Goal: Complete application form: Complete application form

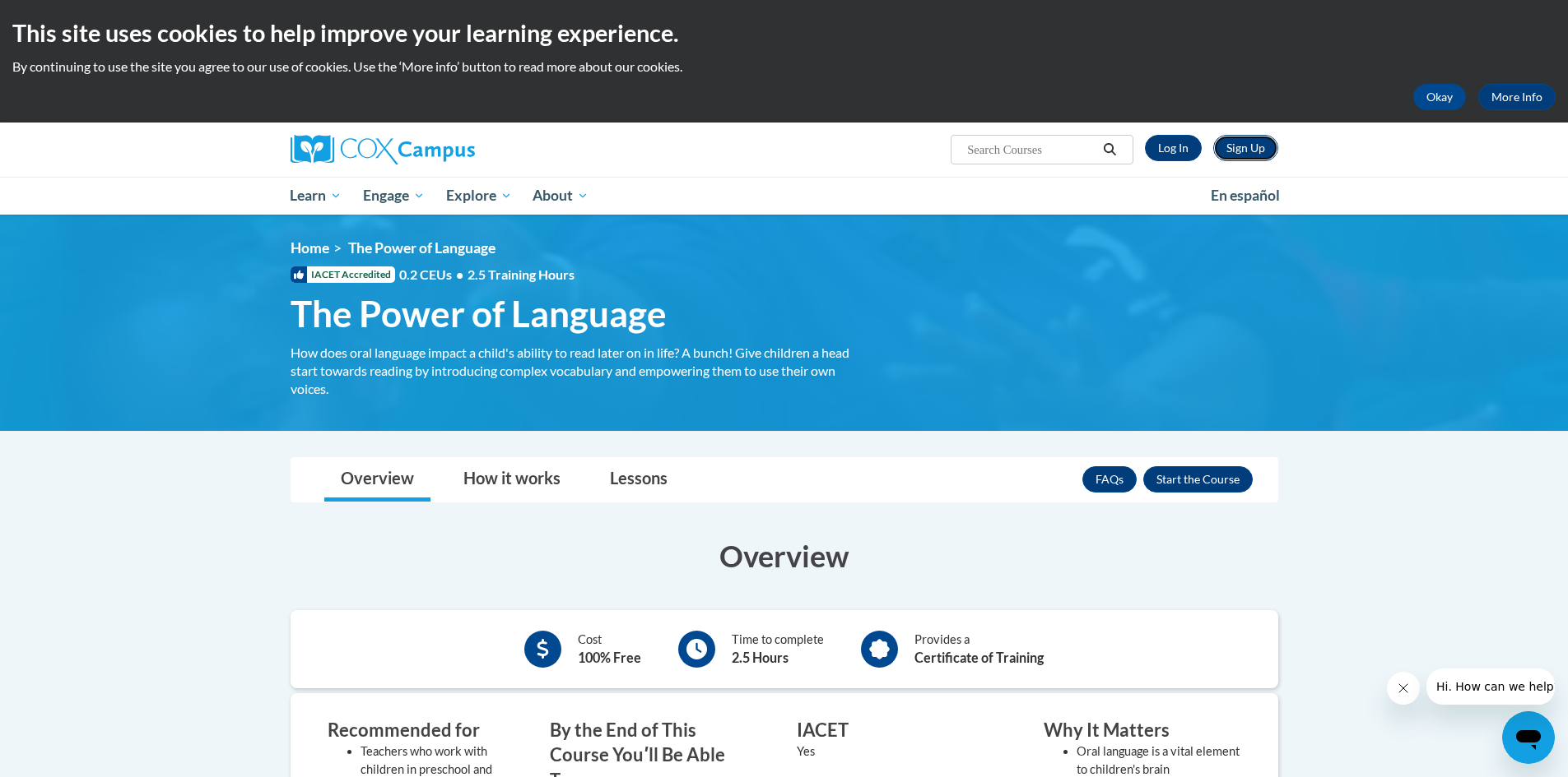
click at [1253, 147] on link "Sign Up" at bounding box center [1245, 148] width 65 height 26
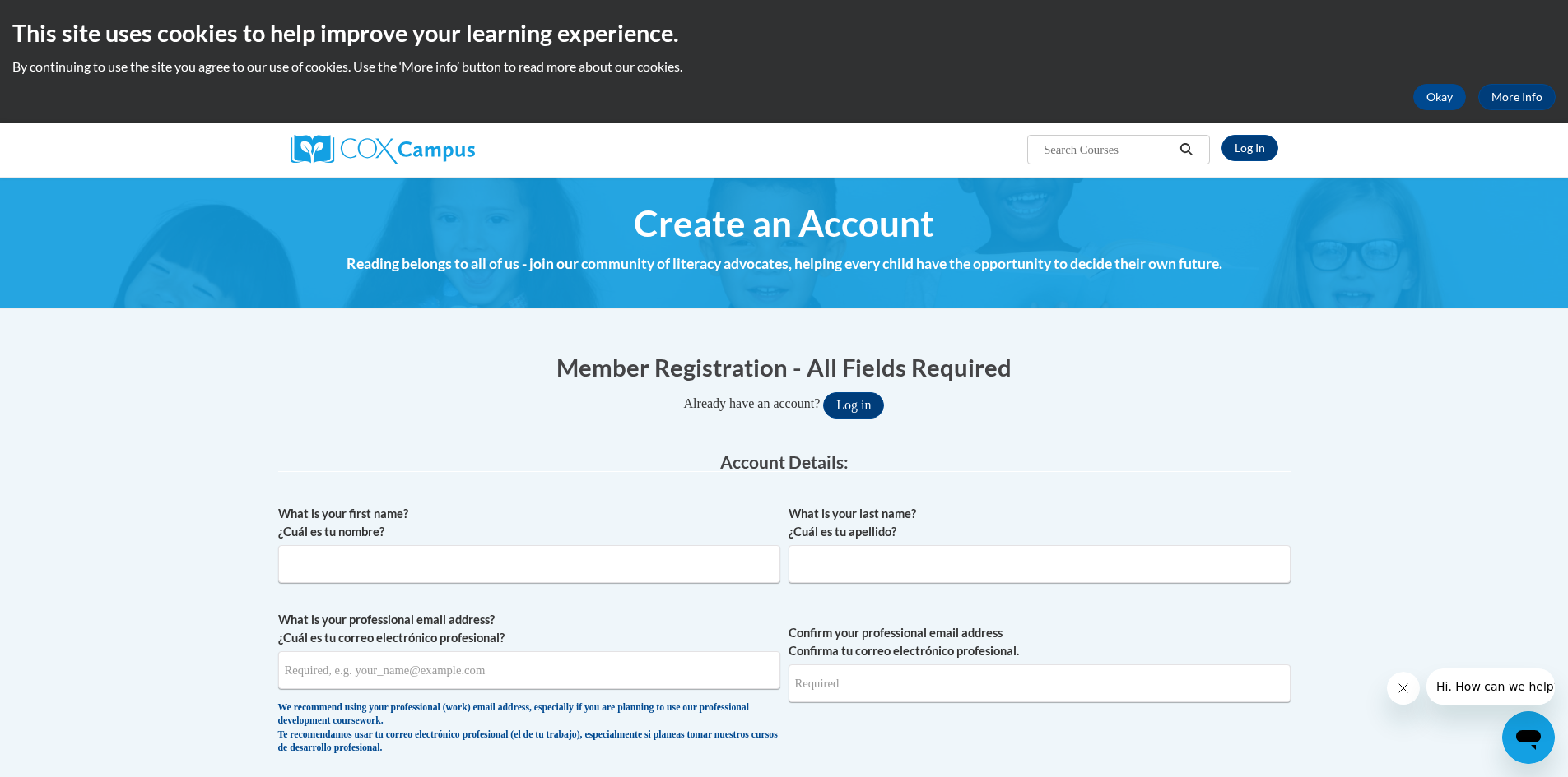
scroll to position [82, 0]
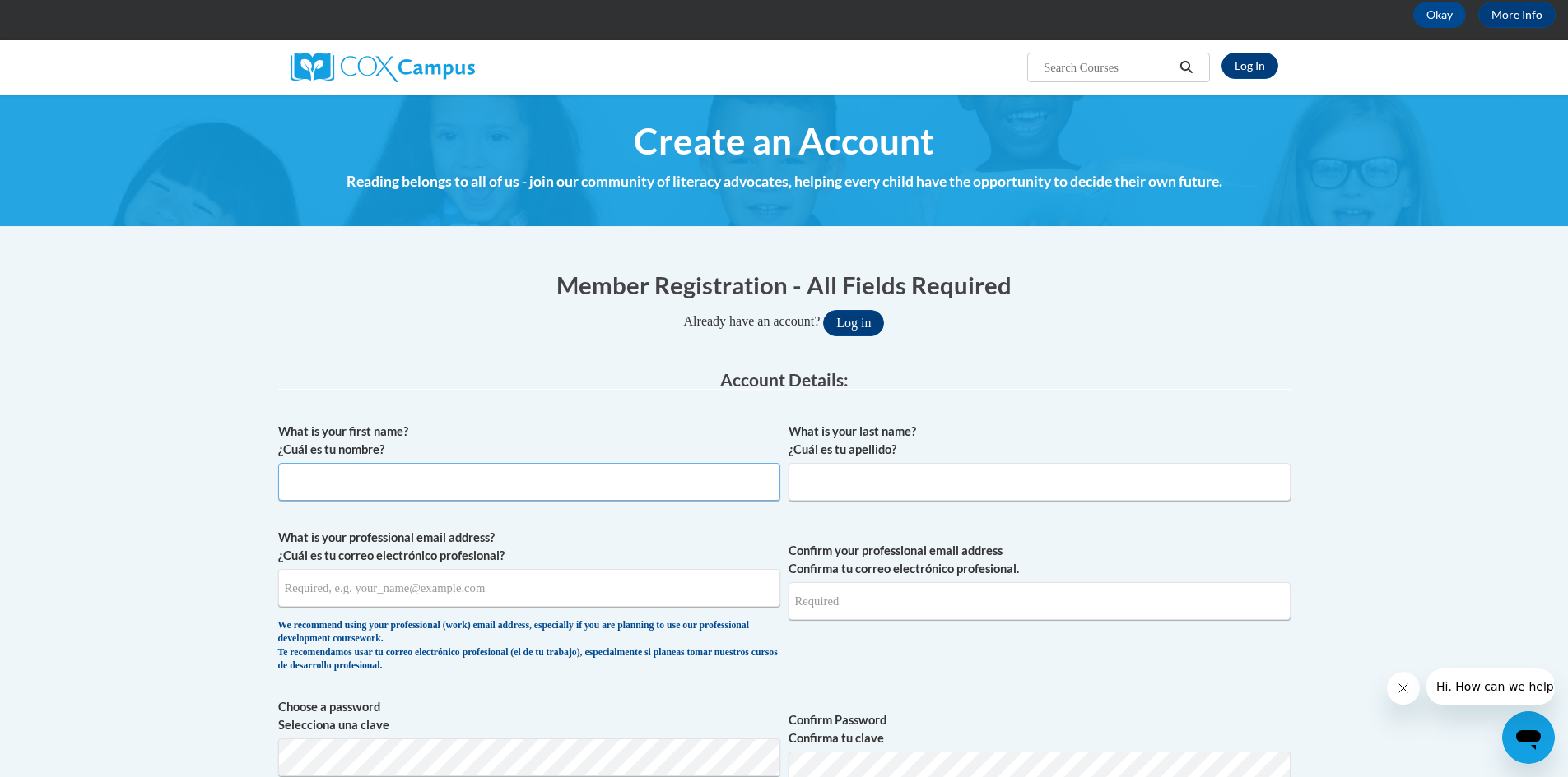
click at [521, 486] on input "What is your first name? ¿Cuál es tu nombre?" at bounding box center [529, 482] width 502 height 38
type input "Victoria"
type input "Wallace"
click at [436, 596] on input "What is your professional email address? ¿Cuál es tu correo electrónico profesi…" at bounding box center [529, 587] width 502 height 38
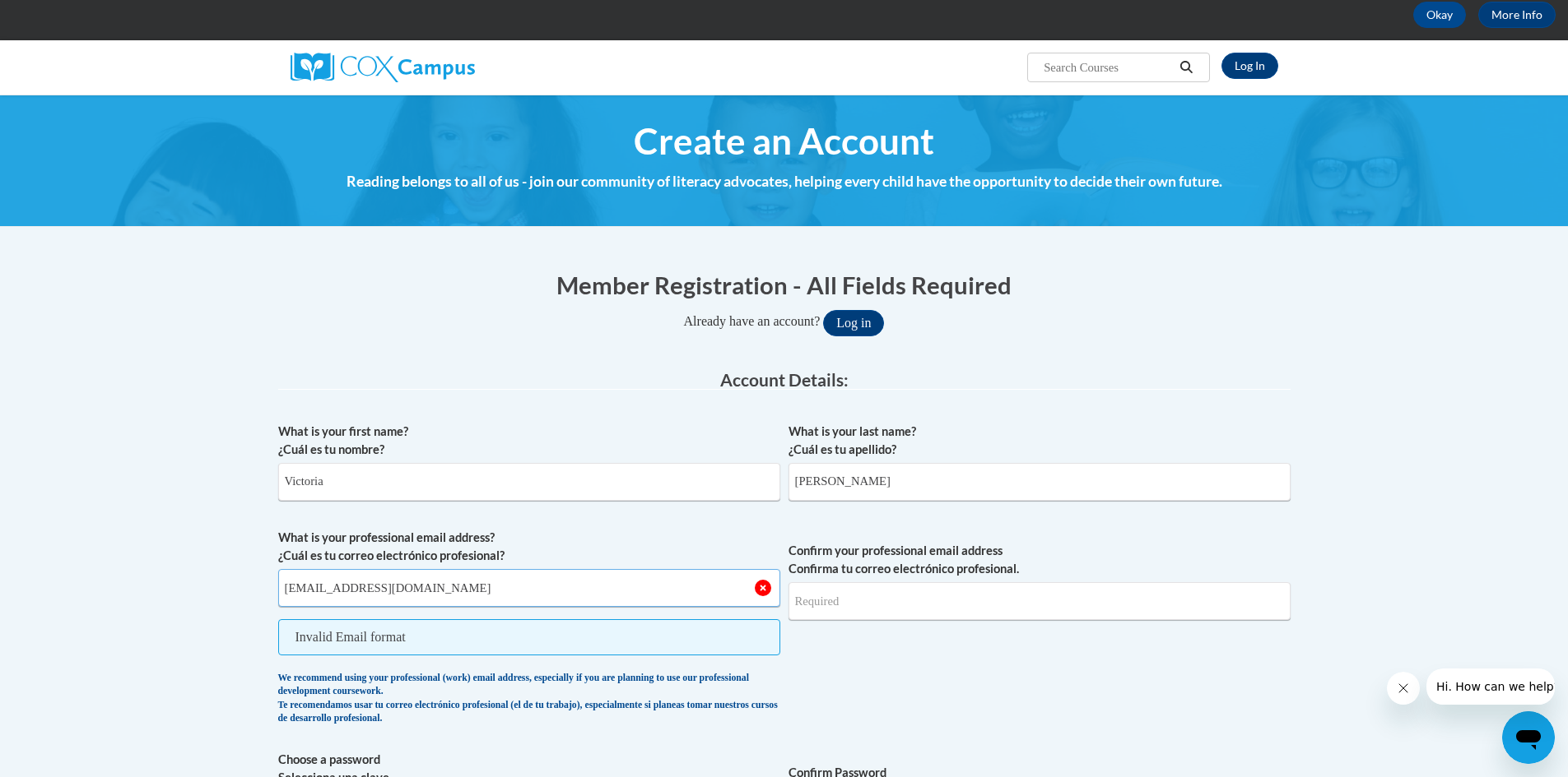
type input "[EMAIL_ADDRESS][DOMAIN_NAME]"
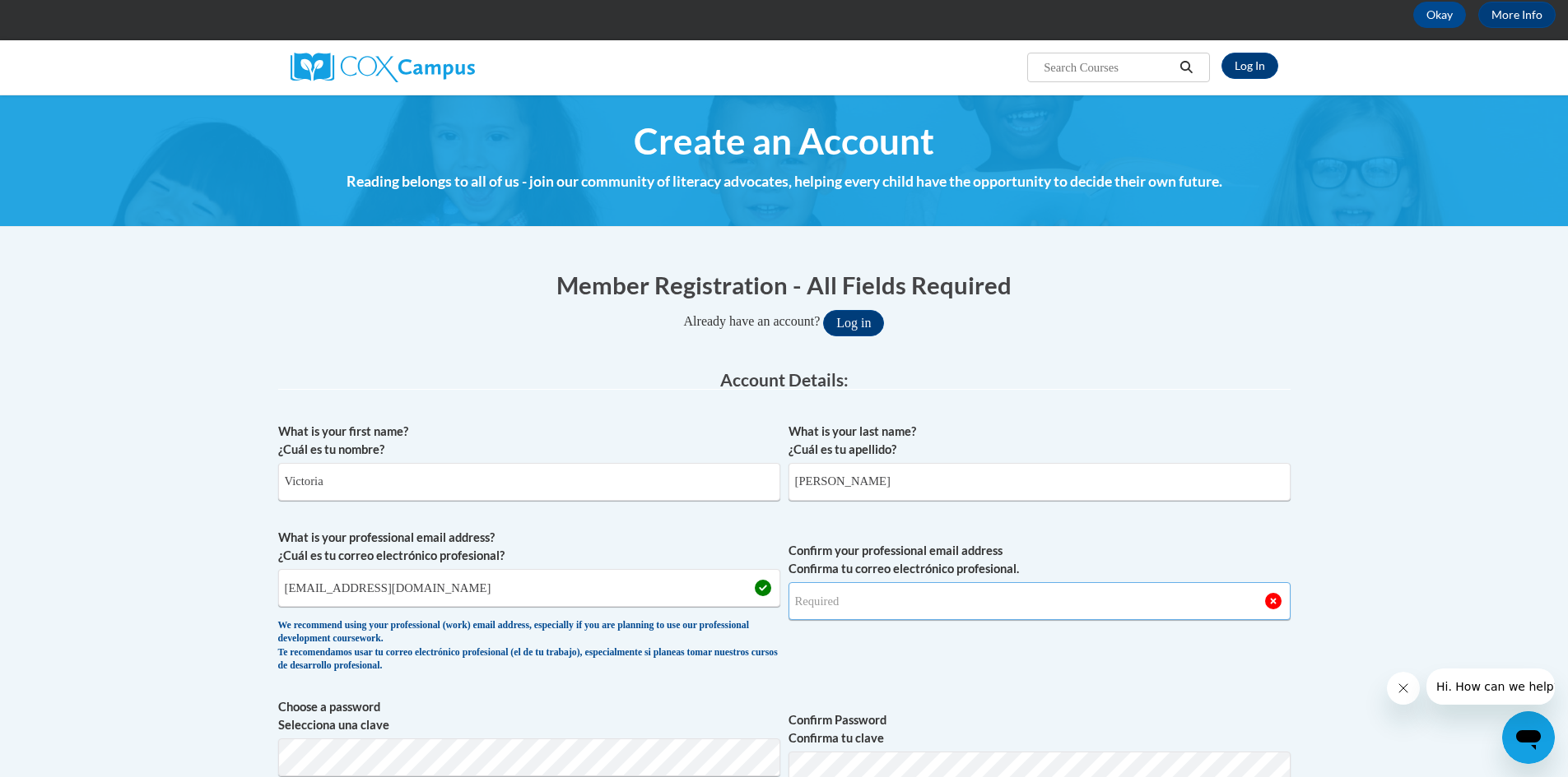
click at [877, 602] on input "Confirm your professional email address Confirma tu correo electrónico profesio…" at bounding box center [1039, 600] width 502 height 38
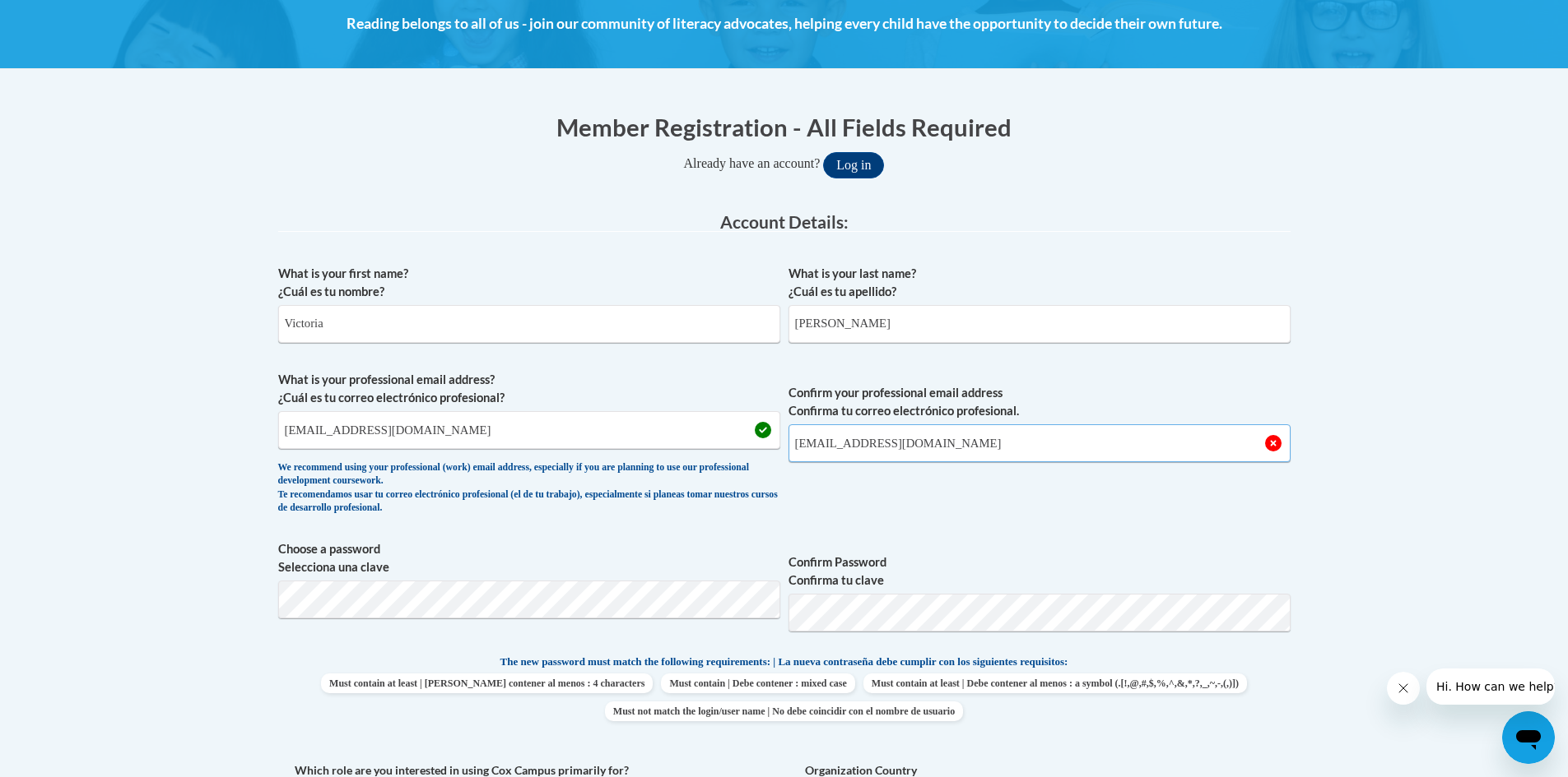
scroll to position [246, 0]
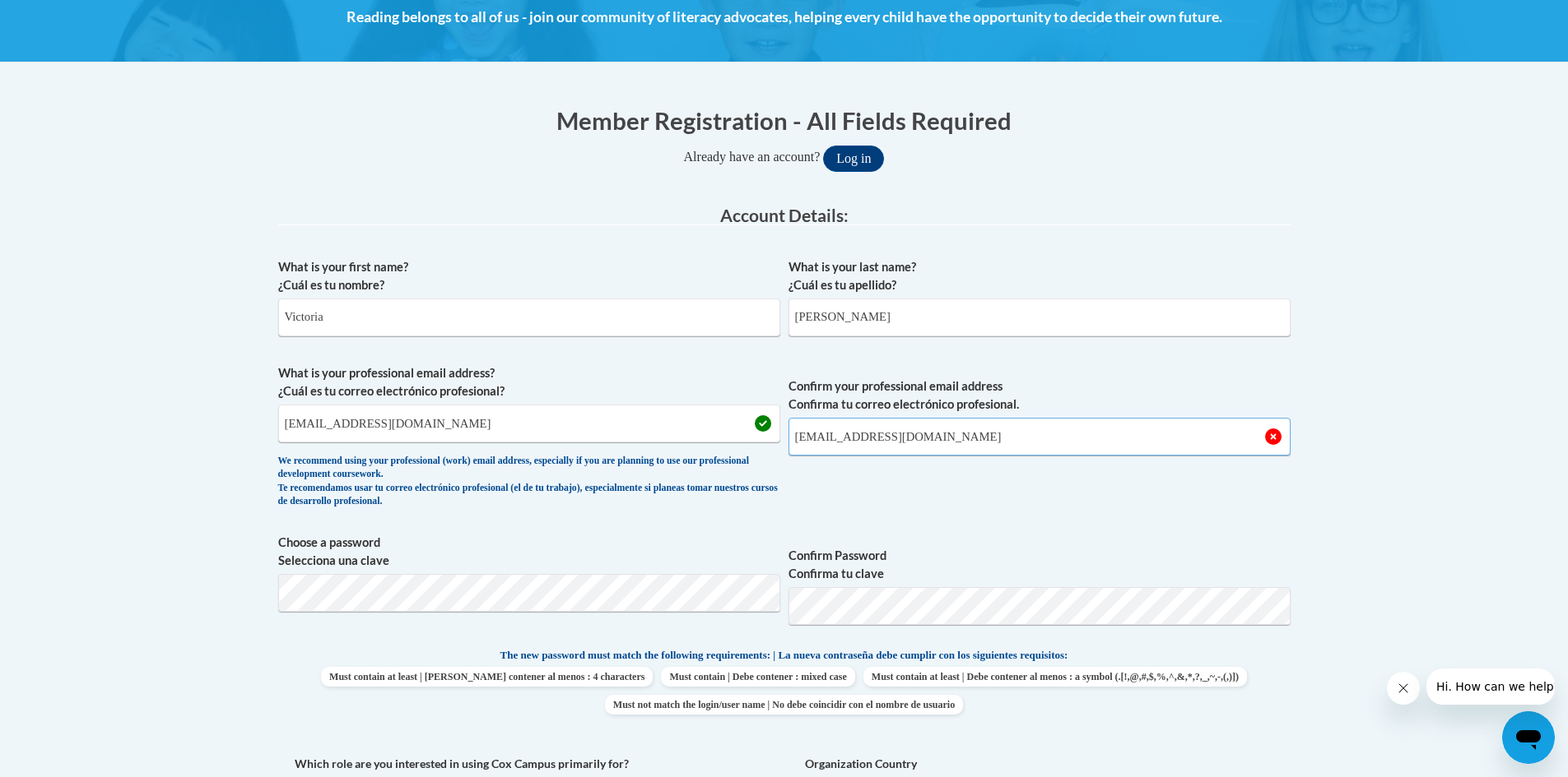
type input "vctwal1@gmail.com"
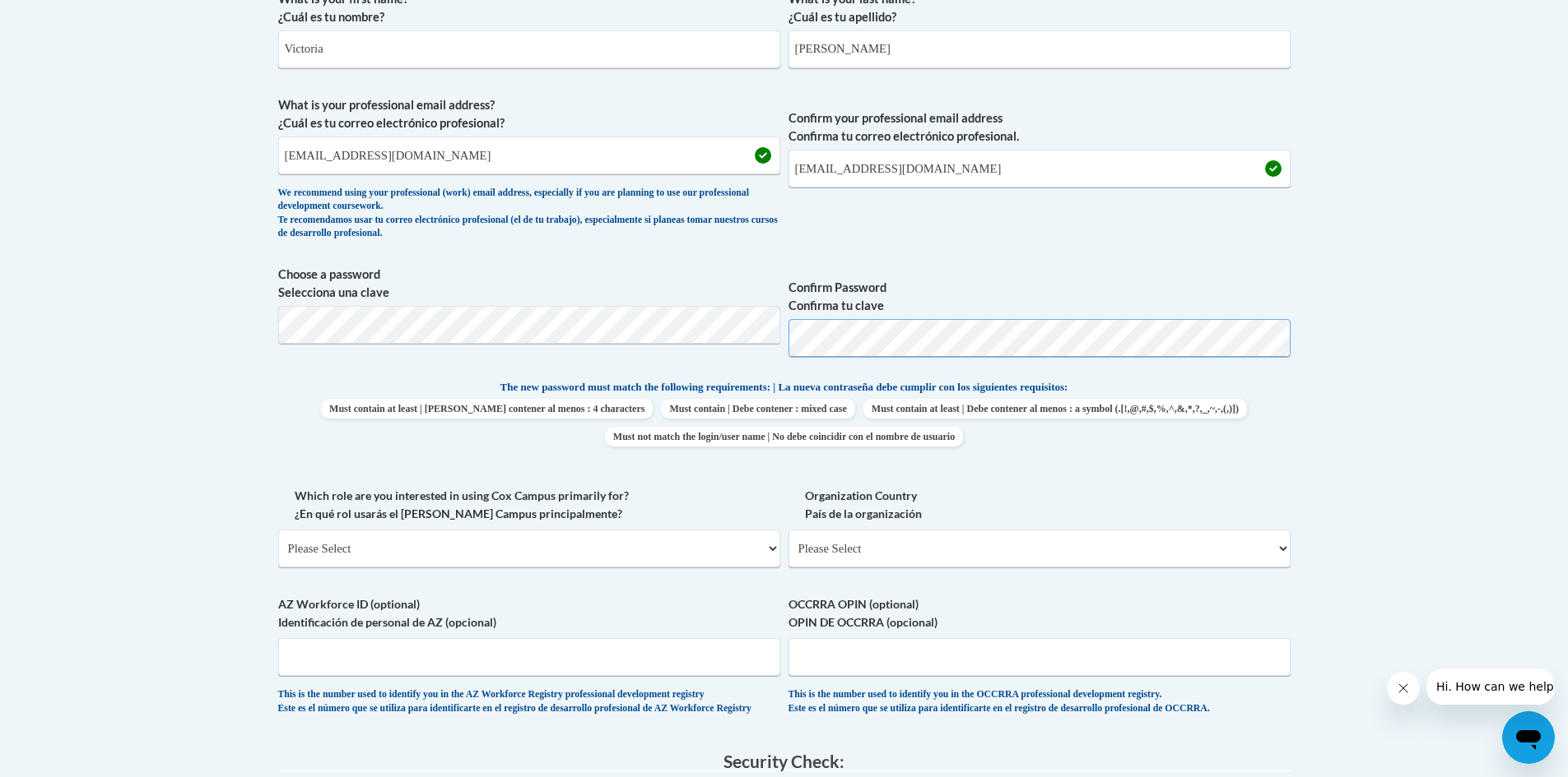
scroll to position [576, 0]
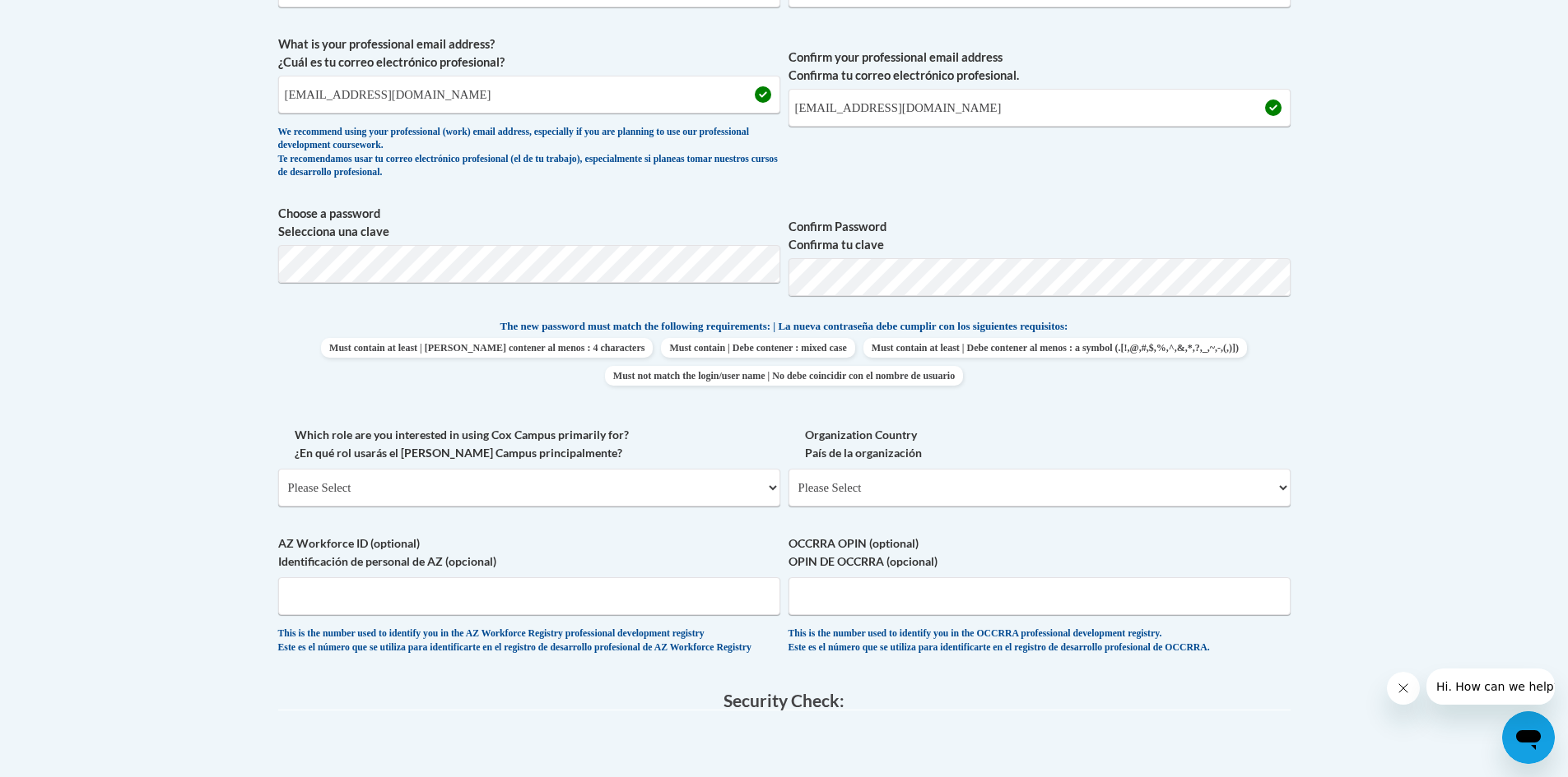
click at [792, 419] on div "What is your first name? ¿Cuál es tu nombre? Victoria What is your last name? ¿…" at bounding box center [784, 296] width 1012 height 750
click at [533, 494] on select "Please Select College/University | Colegio/Universidad Community/Nonprofit Part…" at bounding box center [529, 487] width 502 height 38
select select "fbf2d438-af2f-41f8-98f1-81c410e29de3"
click at [278, 468] on select "Please Select College/University | Colegio/Universidad Community/Nonprofit Part…" at bounding box center [529, 487] width 502 height 38
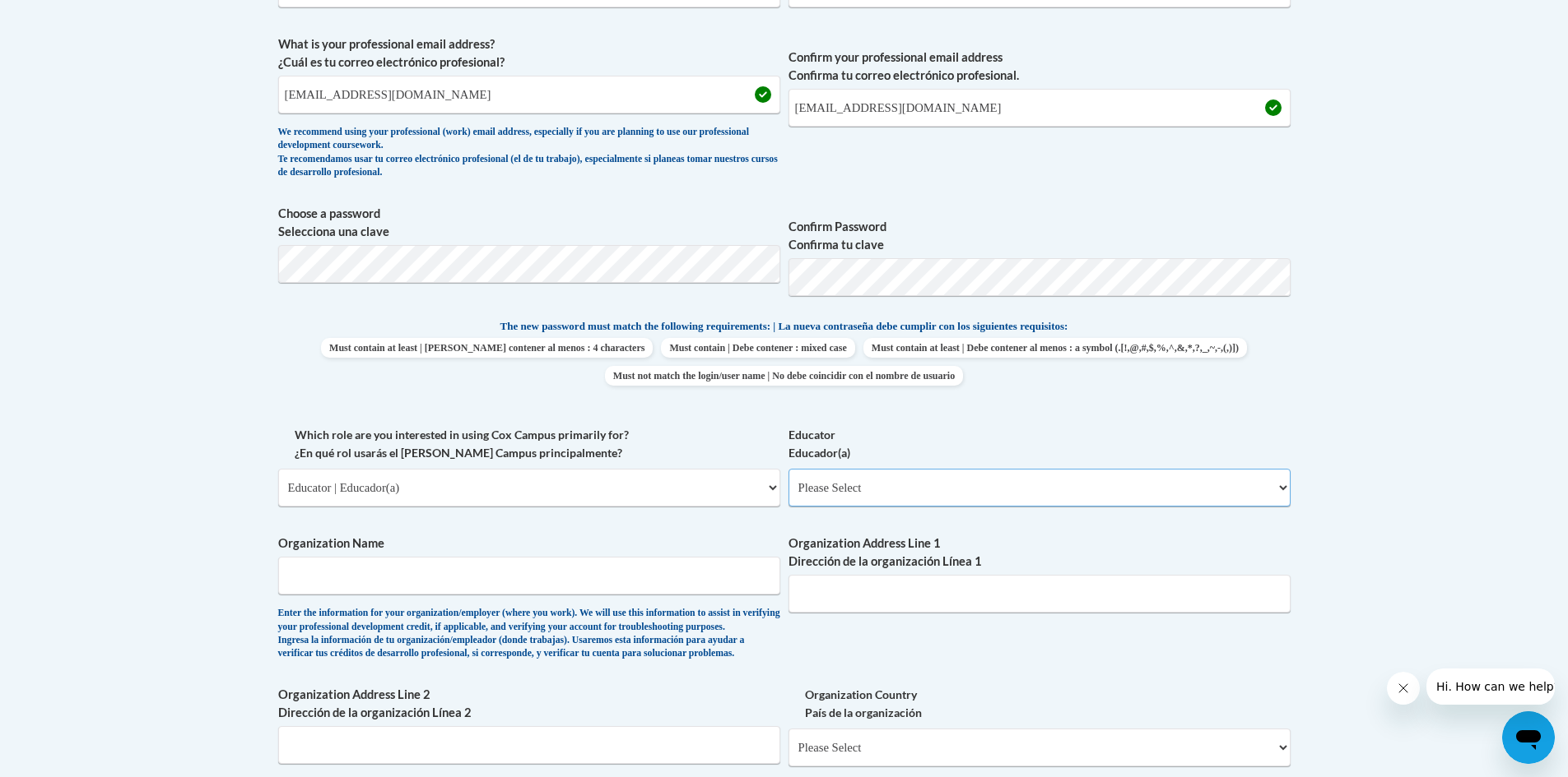
click at [885, 481] on select "Please Select Early Learning/Daycare Teacher/Family Home Care Provider | Maestr…" at bounding box center [1039, 487] width 502 height 38
select select "5e2af403-4f2c-4e49-a02f-103e55d7b75b"
click at [788, 468] on select "Please Select Early Learning/Daycare Teacher/Family Home Care Provider | Maestr…" at bounding box center [1039, 487] width 502 height 38
click at [376, 579] on input "Organization Name" at bounding box center [529, 575] width 502 height 38
type input "Shelton State"
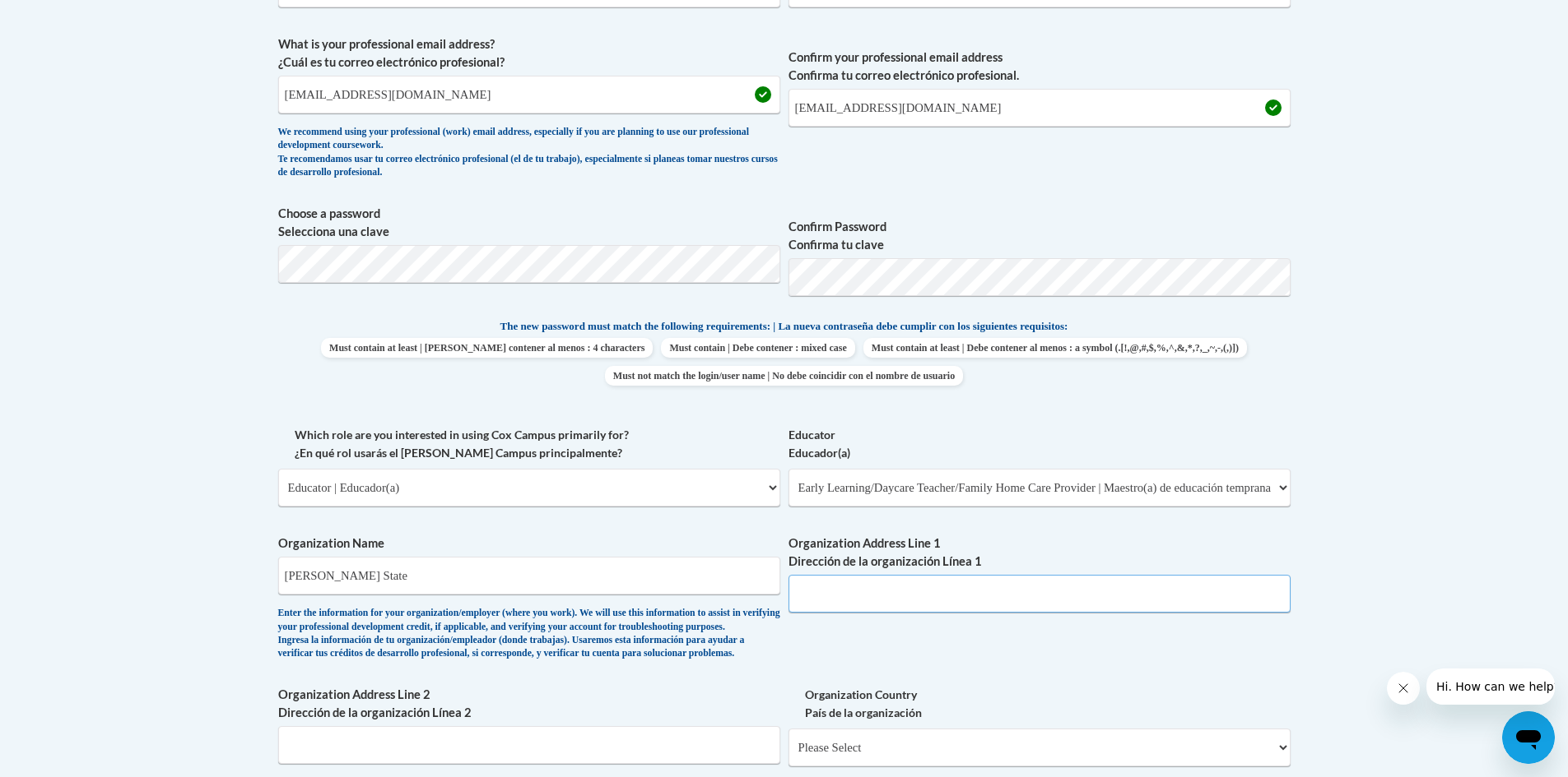
click at [860, 594] on input "Organization Address Line 1 Dirección de la organización Línea 1" at bounding box center [1039, 593] width 502 height 38
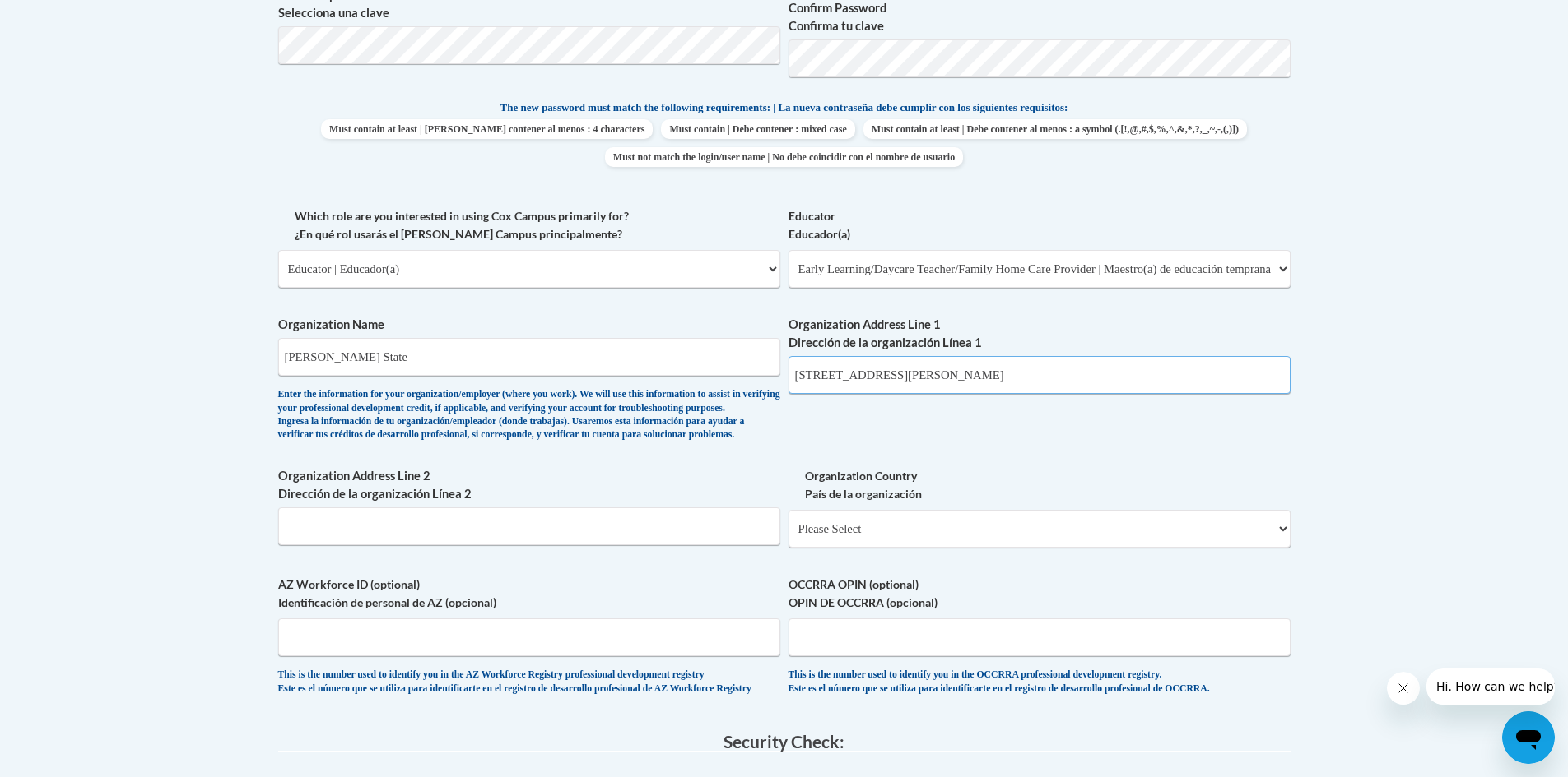
scroll to position [822, 0]
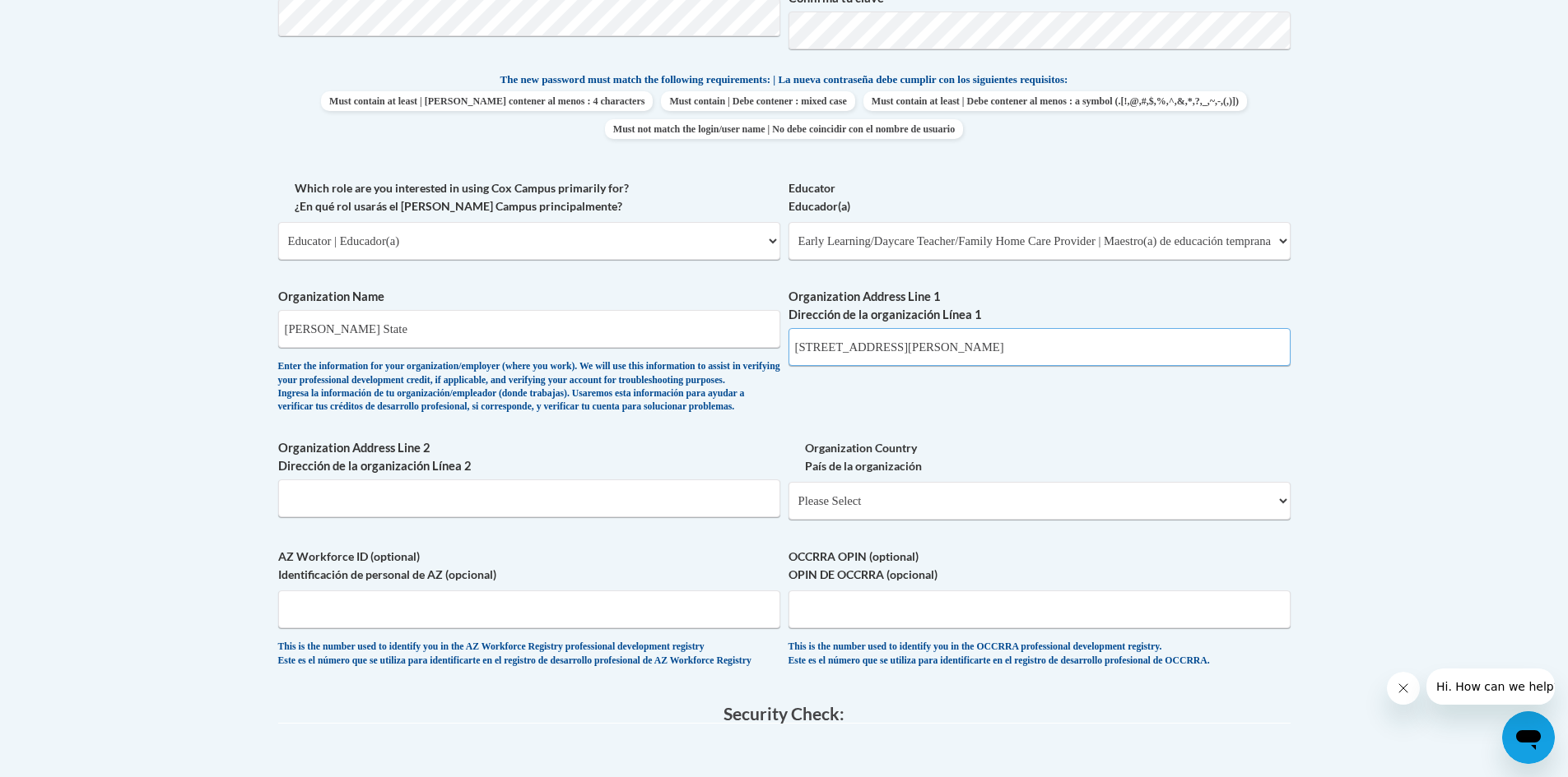
type input "3401 Martin Luther King Blvd"
click at [331, 517] on input "Organization Address Line 2 Dirección de la organización Línea 2" at bounding box center [529, 498] width 502 height 38
click at [825, 520] on select "Please Select United States | Estados Unidos Outside of the United States | Fue…" at bounding box center [1039, 500] width 502 height 38
select select "ad49bcad-a171-4b2e-b99c-48b446064914"
click at [788, 509] on select "Please Select United States | Estados Unidos Outside of the United States | Fue…" at bounding box center [1039, 500] width 502 height 38
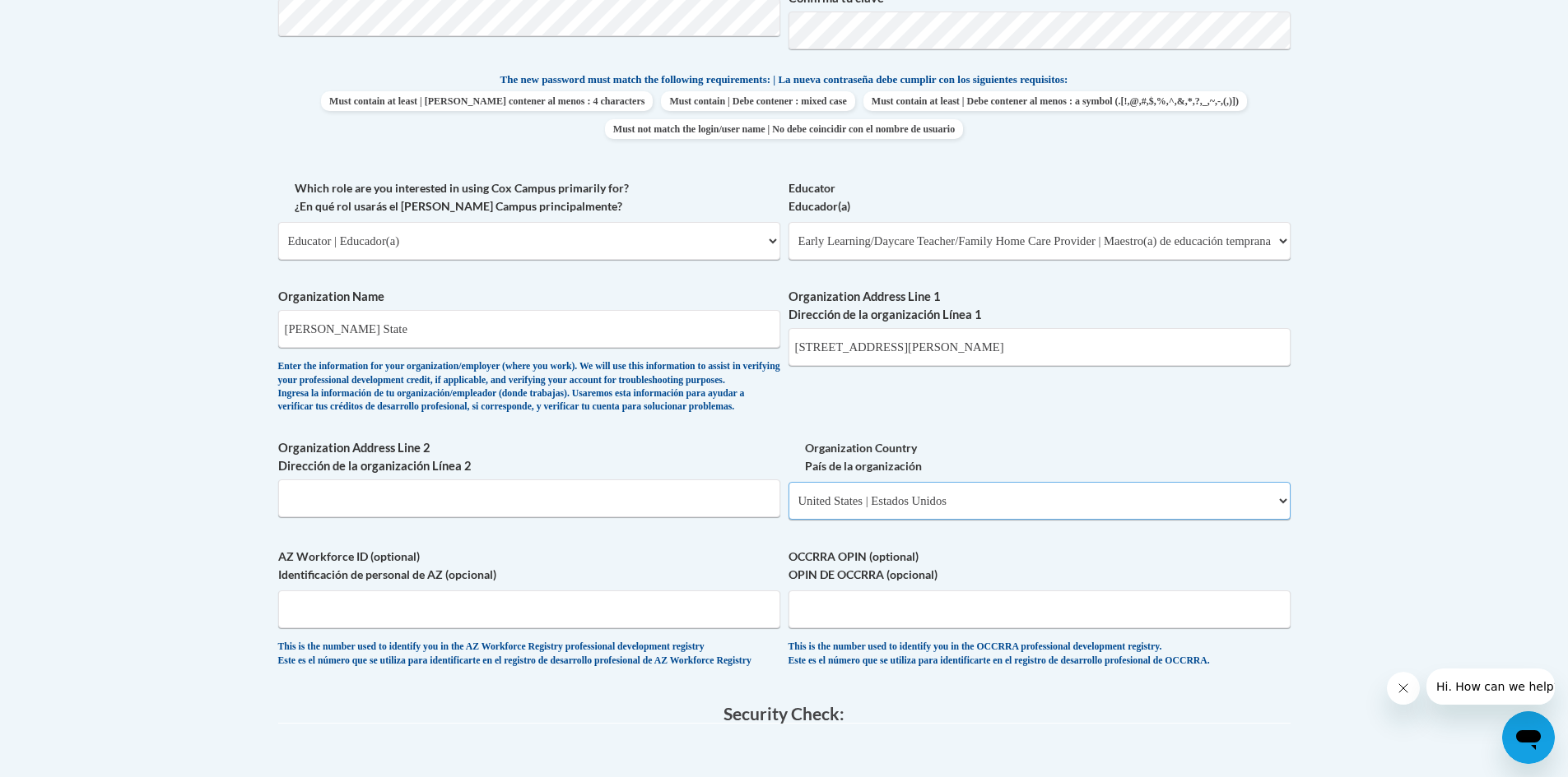
select select
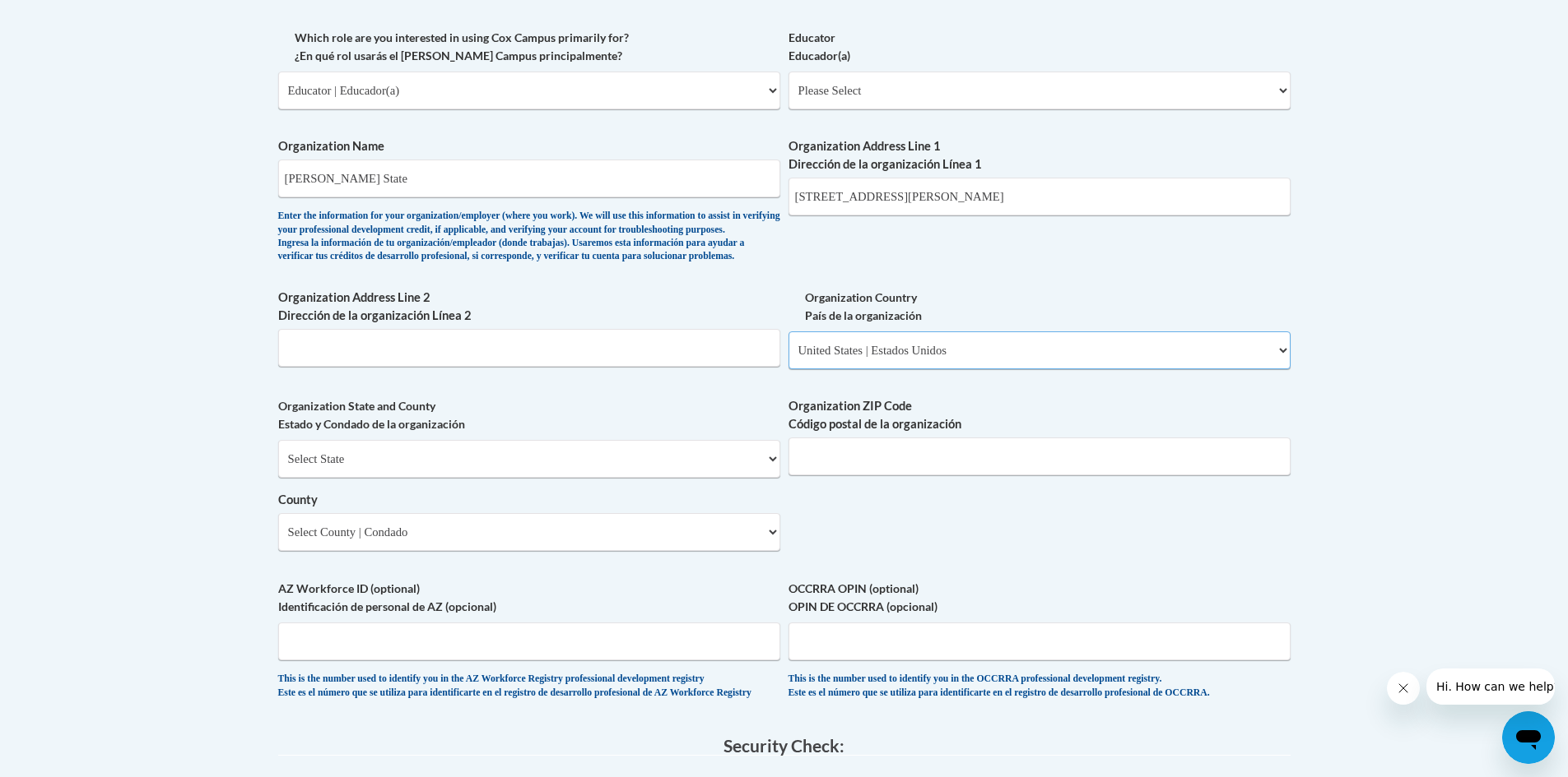
scroll to position [987, 0]
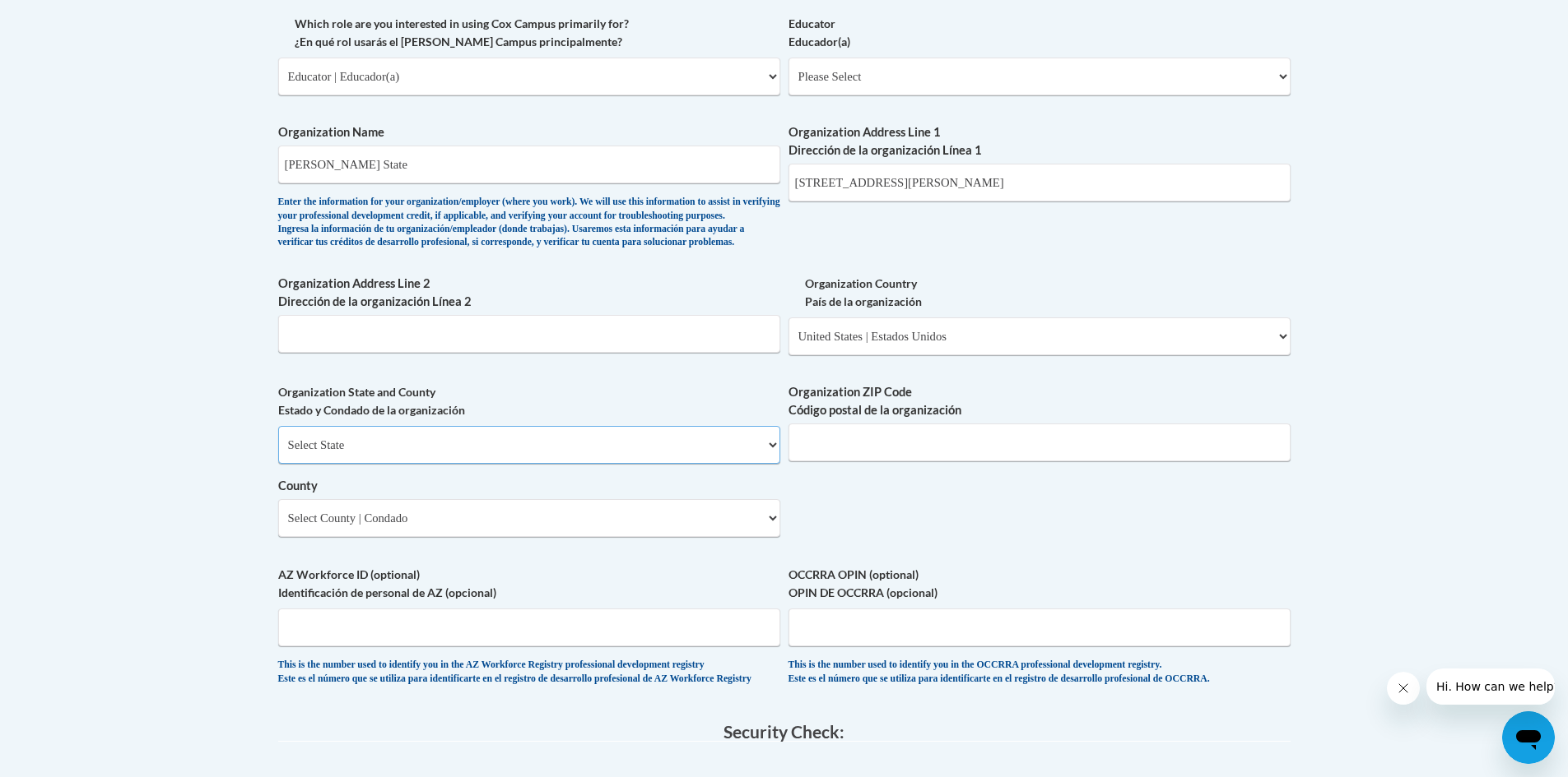
click at [432, 464] on select "Select State Alabama Alaska Arizona Arkansas California Colorado Connecticut De…" at bounding box center [529, 444] width 502 height 38
select select "Alabama"
click at [278, 453] on select "Select State Alabama Alaska Arizona Arkansas California Colorado Connecticut De…" at bounding box center [529, 444] width 502 height 38
click at [878, 461] on input "Organization ZIP Code Código postal de la organización" at bounding box center [1039, 442] width 502 height 38
type input "35401"
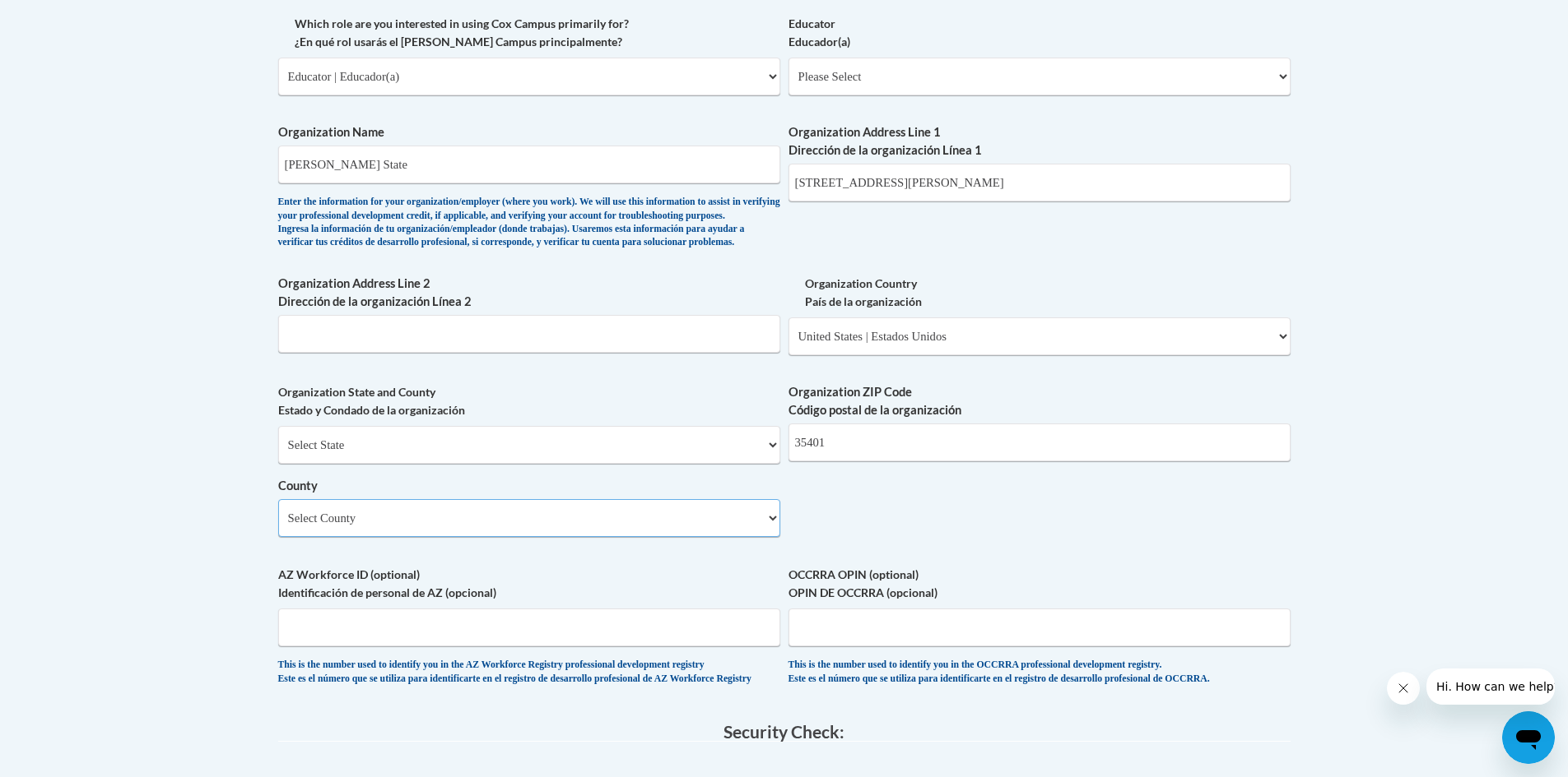
click at [579, 537] on select "Select County Autauga Baldwin Barbour Bibb Blount Bullock Butler Calhoun Chambe…" at bounding box center [529, 517] width 502 height 38
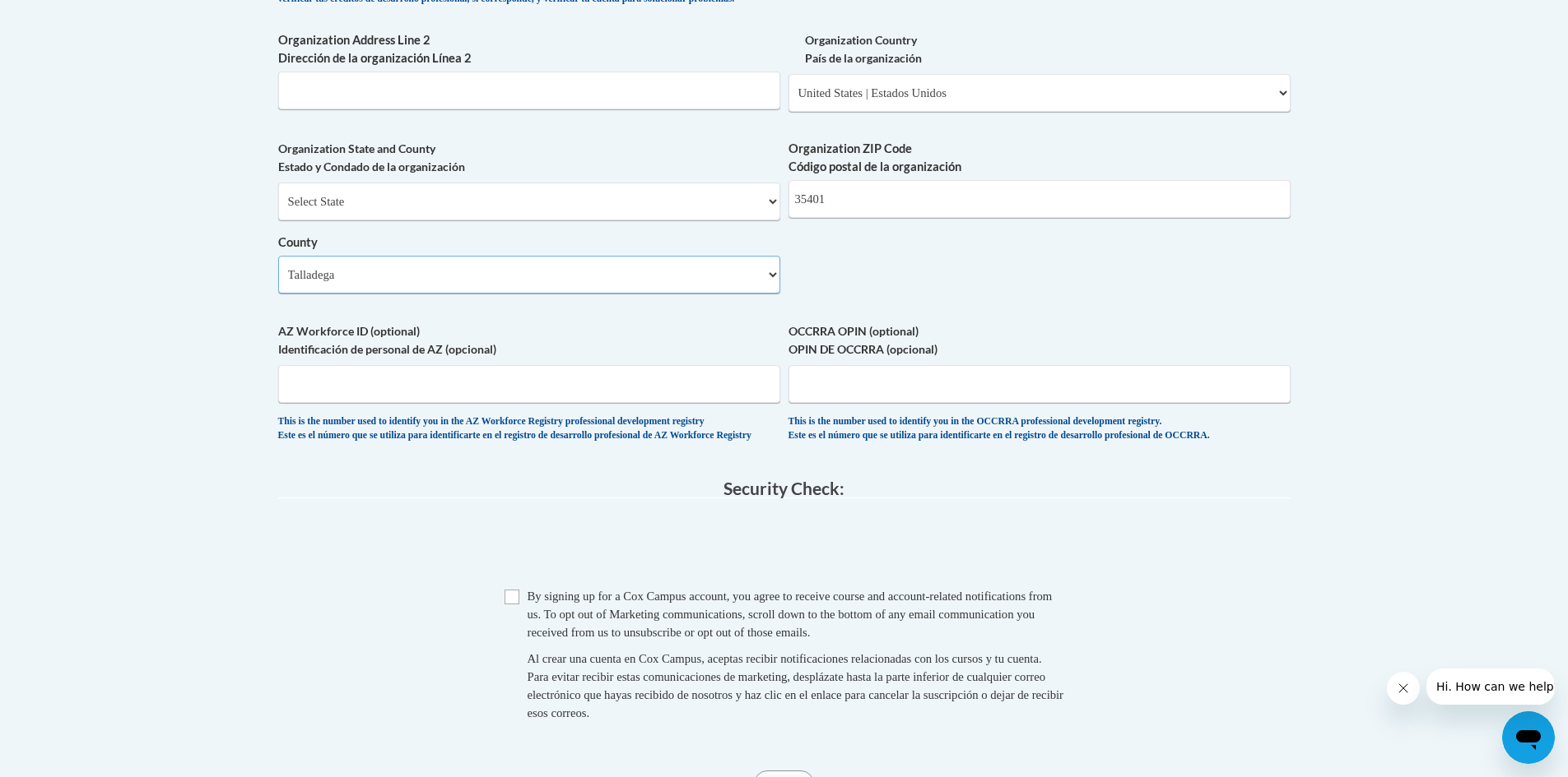
scroll to position [1233, 0]
click at [355, 290] on select "Select County Autauga Baldwin Barbour Bibb Blount Bullock Butler Calhoun Chambe…" at bounding box center [529, 271] width 502 height 38
select select "Tuscaloosa"
click at [278, 280] on select "Select County Autauga Baldwin Barbour Bibb Blount Bullock Butler Calhoun Chambe…" at bounding box center [529, 271] width 502 height 38
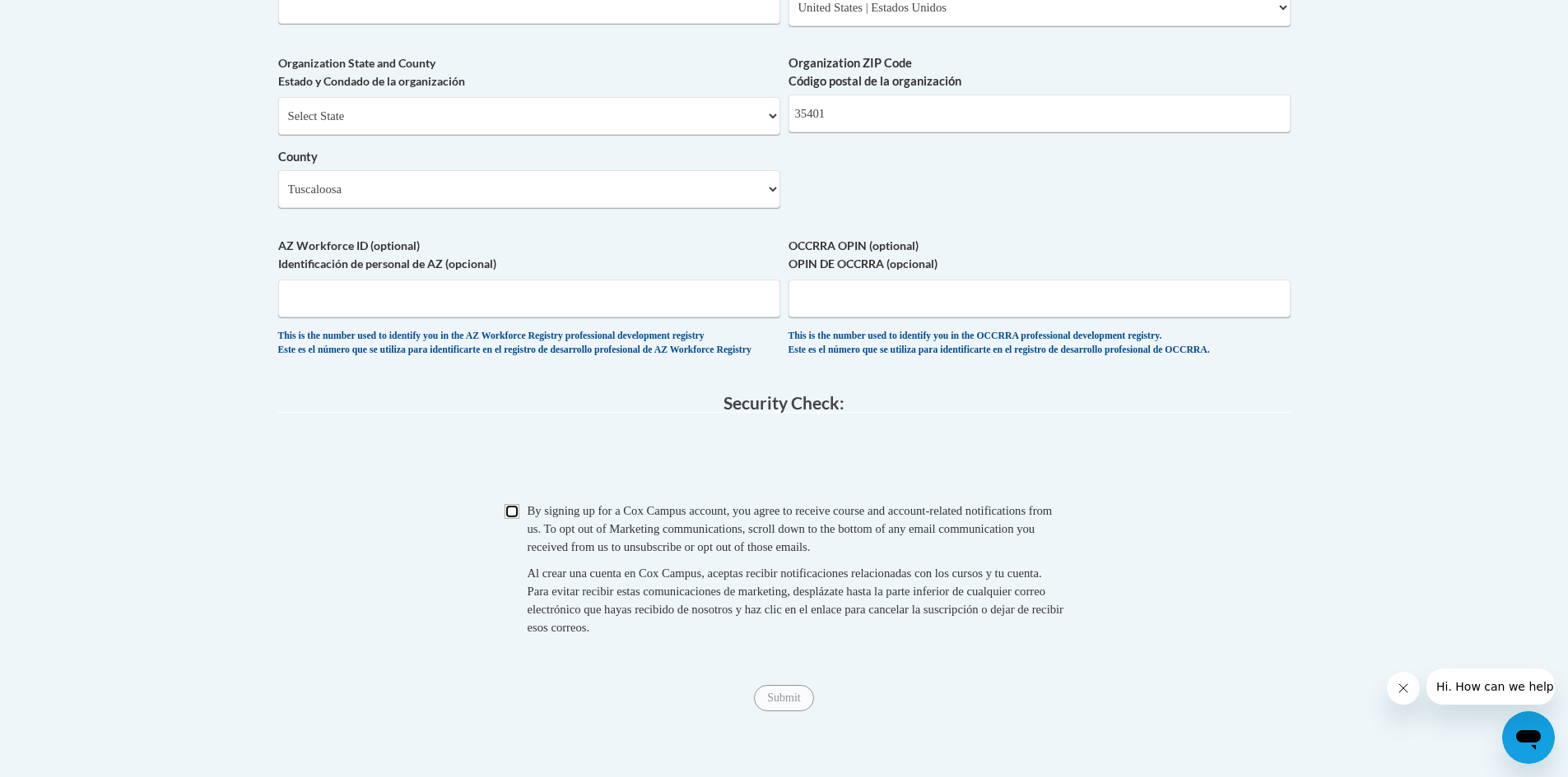
click at [506, 519] on input "Checkbox" at bounding box center [512, 511] width 15 height 15
checkbox input "true"
click at [773, 711] on input "Submit" at bounding box center [784, 698] width 59 height 26
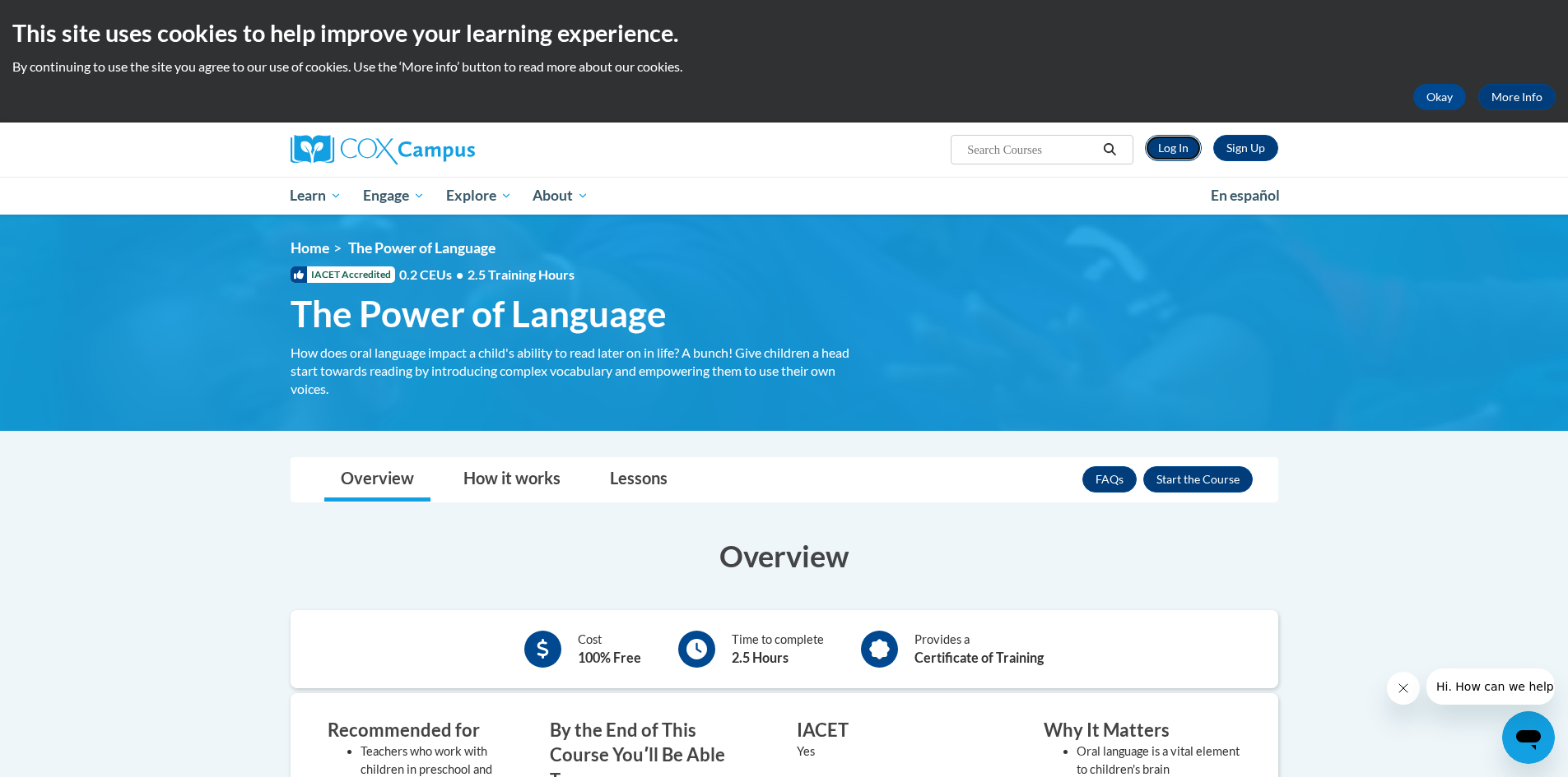
click at [1159, 138] on link "Log In" at bounding box center [1173, 148] width 57 height 26
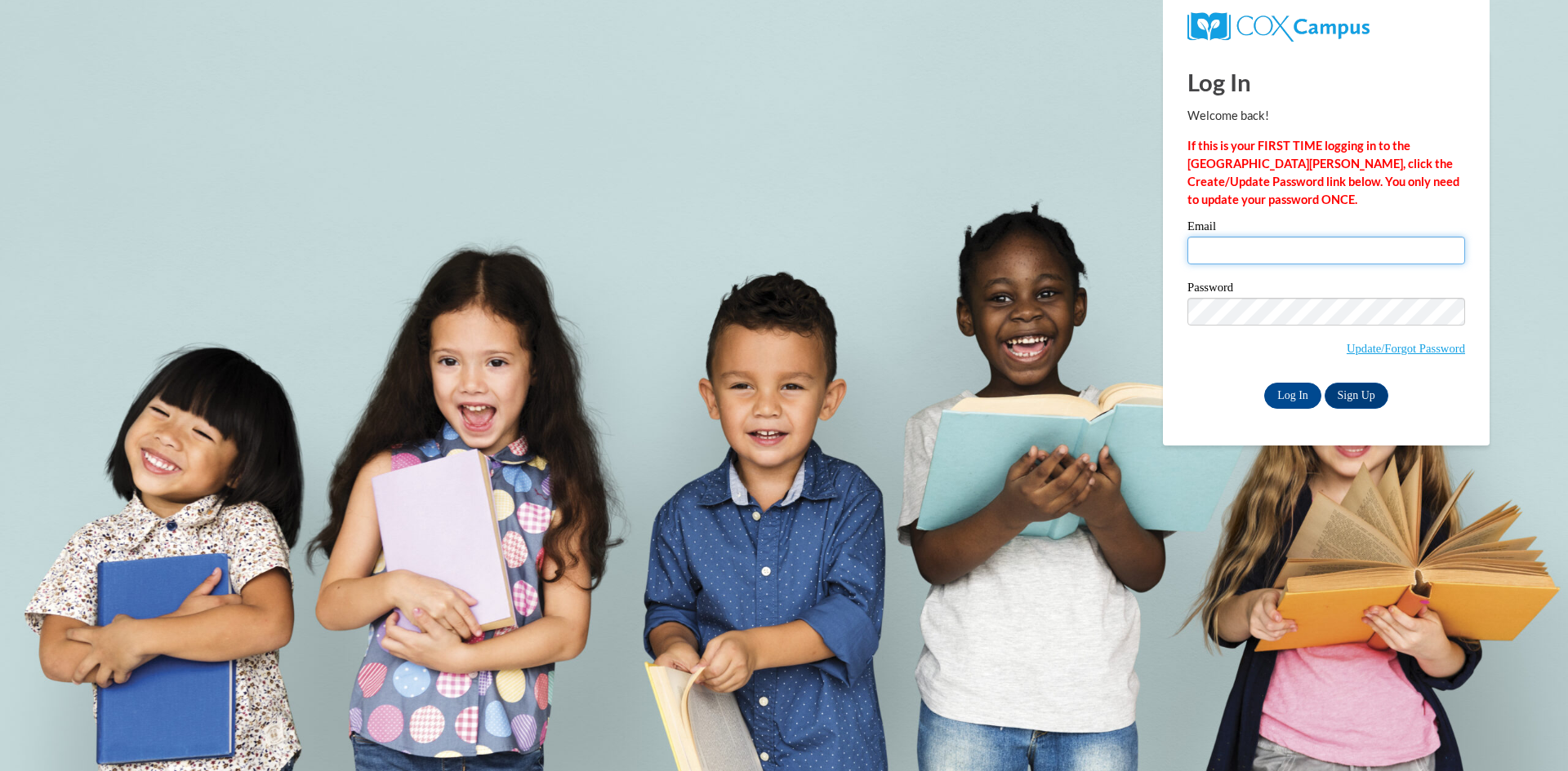
click at [1236, 252] on input "Email" at bounding box center [1326, 251] width 278 height 28
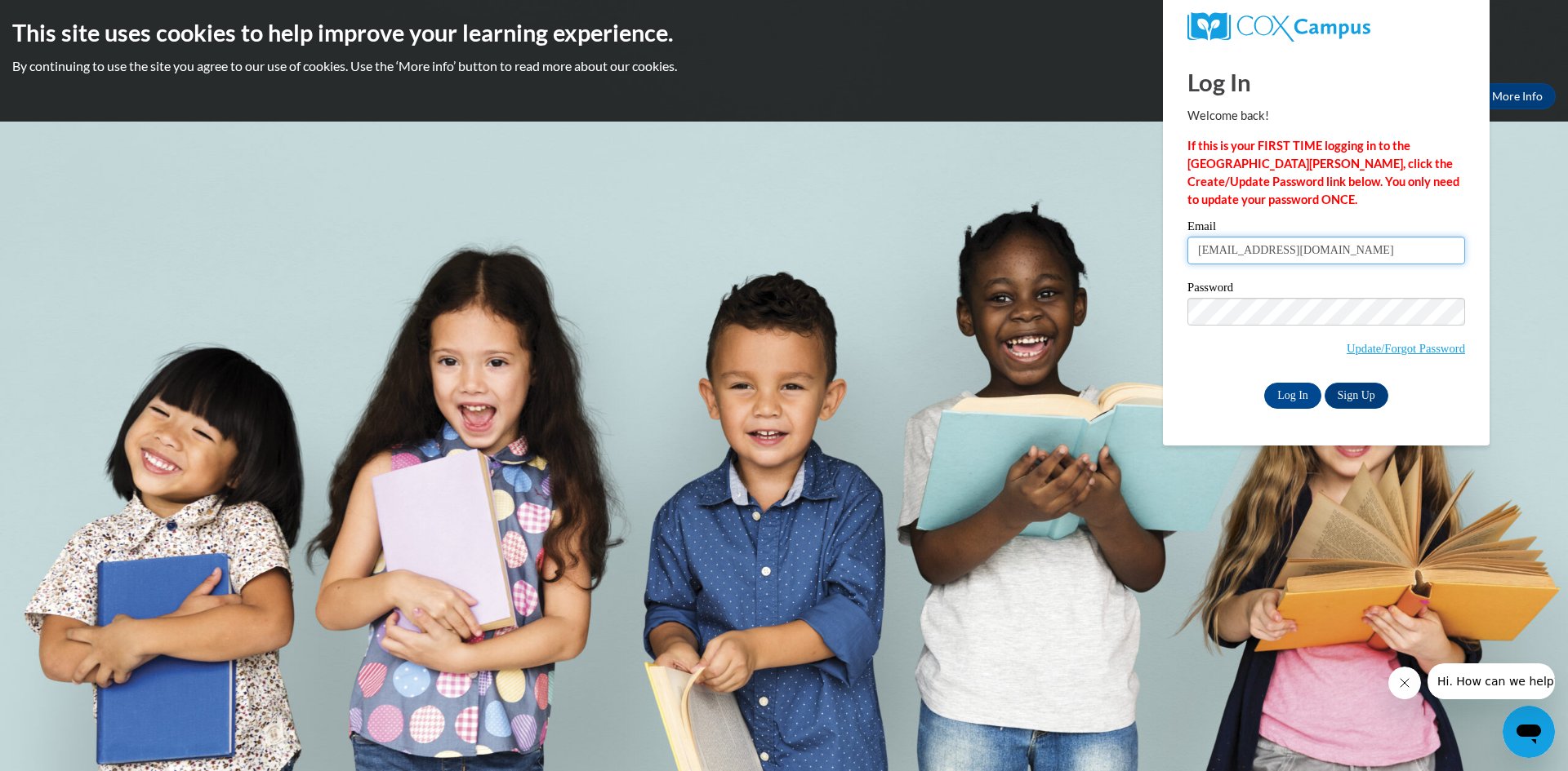
type input "[EMAIL_ADDRESS][DOMAIN_NAME]"
click at [1264, 382] on input "Log In" at bounding box center [1293, 395] width 57 height 26
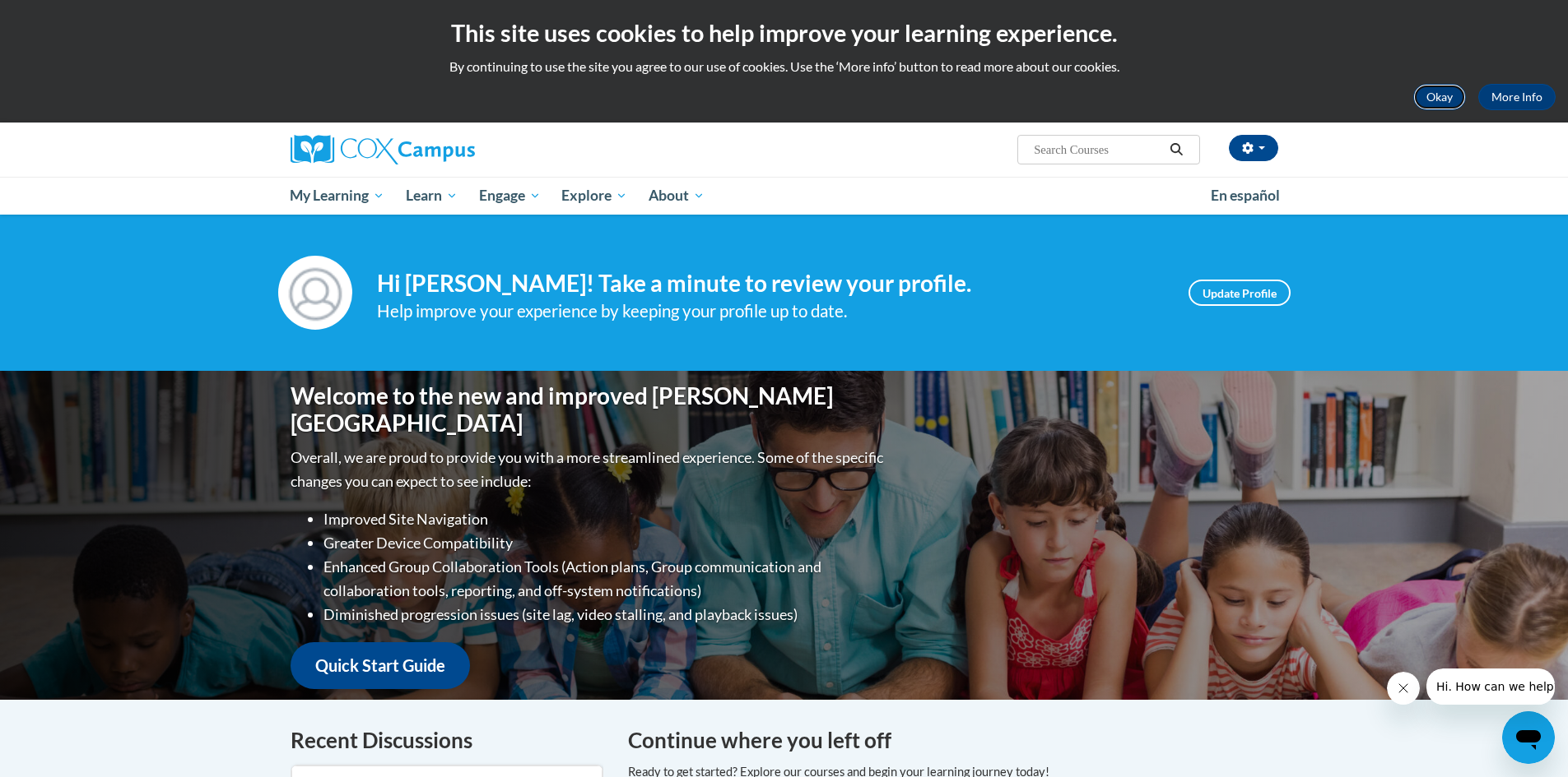
click at [1444, 100] on button "Okay" at bounding box center [1439, 97] width 52 height 26
